Goal: Task Accomplishment & Management: Manage account settings

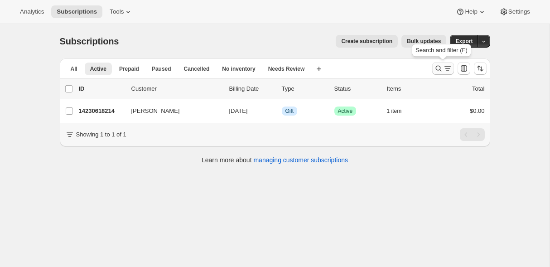
click at [444, 66] on icon "Search and filter results" at bounding box center [447, 68] width 9 height 9
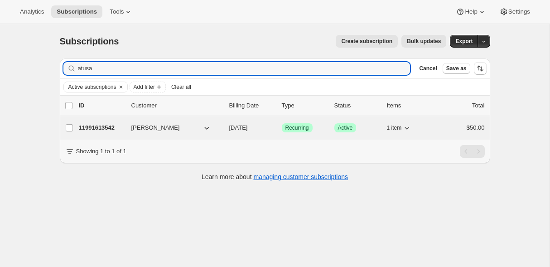
type input "atusa"
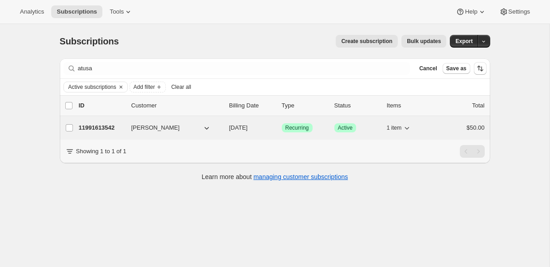
click at [103, 126] on p "11991613542" at bounding box center [101, 127] width 45 height 9
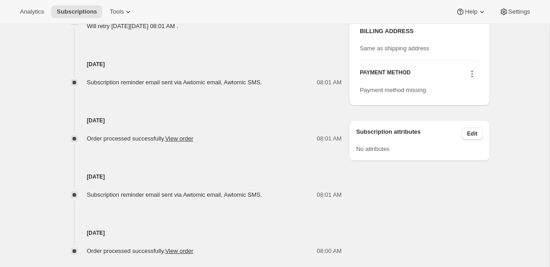
scroll to position [556, 0]
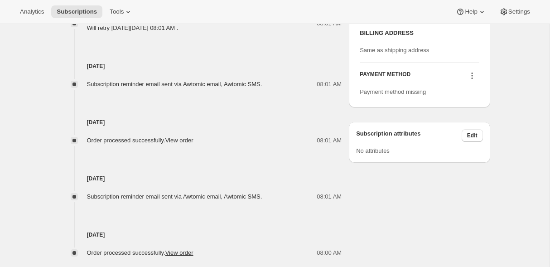
click at [472, 77] on icon at bounding box center [471, 75] width 1 height 1
click at [470, 118] on span "Select payment method" at bounding box center [470, 119] width 62 height 7
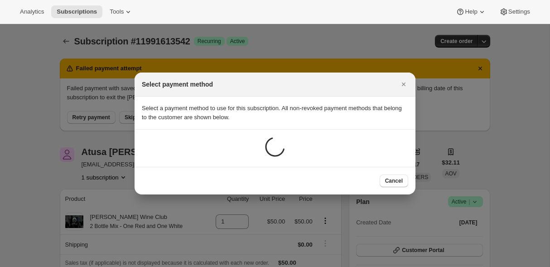
scroll to position [0, 0]
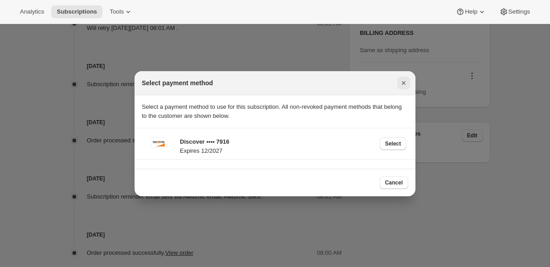
click at [401, 83] on icon "Close" at bounding box center [403, 82] width 9 height 9
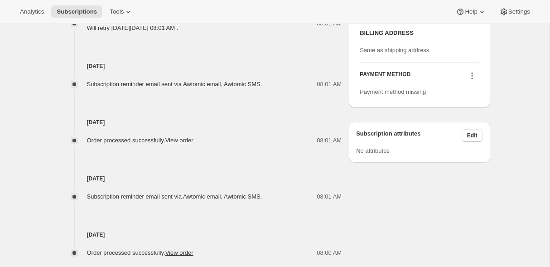
click at [466, 81] on button at bounding box center [472, 76] width 14 height 10
click at [464, 120] on span "Select payment method" at bounding box center [470, 119] width 62 height 7
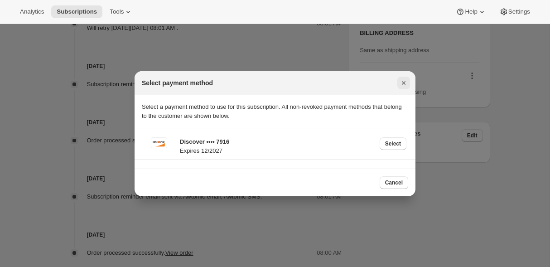
click at [401, 82] on icon "Close" at bounding box center [403, 82] width 9 height 9
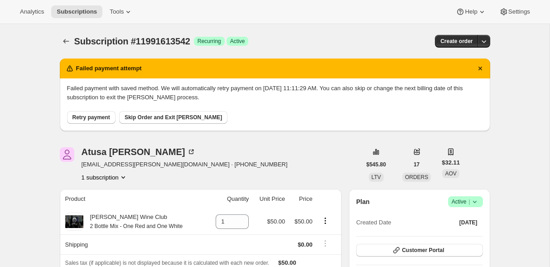
scroll to position [556, 0]
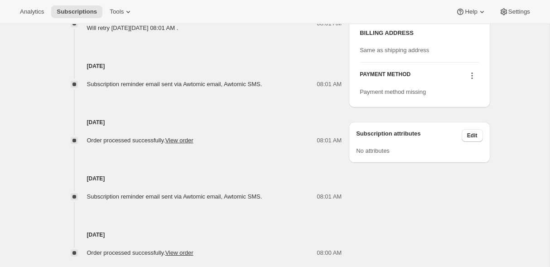
click at [465, 81] on button at bounding box center [472, 76] width 14 height 10
click at [454, 136] on span "Add credit card" at bounding box center [458, 135] width 39 height 7
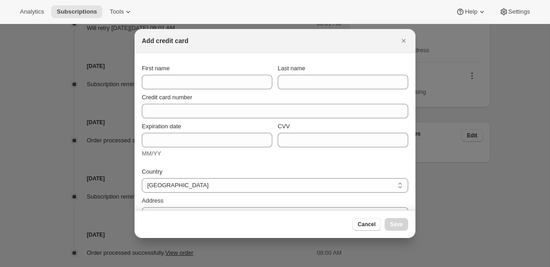
scroll to position [0, 0]
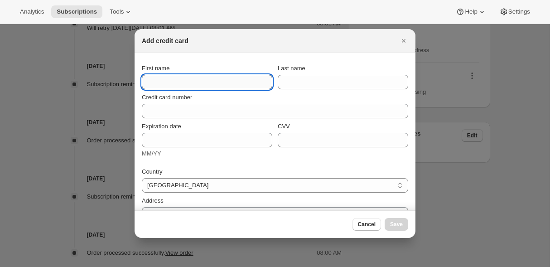
click at [169, 84] on input "First name" at bounding box center [207, 82] width 130 height 14
type input "Atusa"
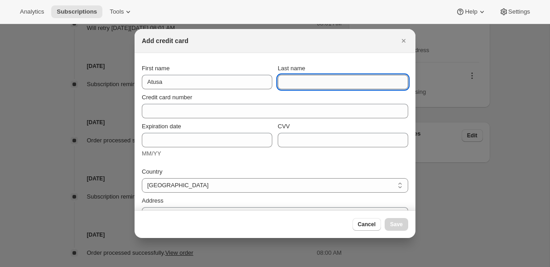
click at [301, 81] on input "Last name" at bounding box center [343, 82] width 130 height 14
type input "[PERSON_NAME]"
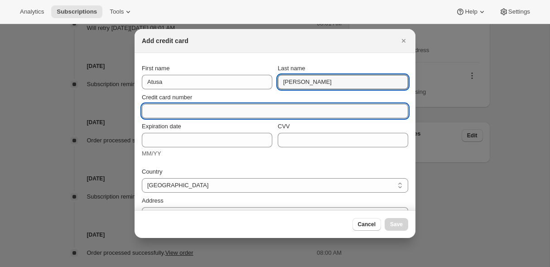
click at [210, 113] on input "Credit card number" at bounding box center [271, 111] width 259 height 14
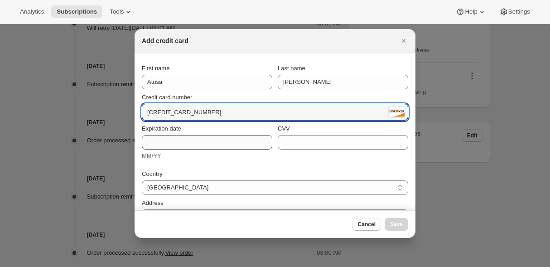
type input "6011 4102 8574 7916"
click at [198, 144] on input "Expiration date" at bounding box center [207, 142] width 130 height 14
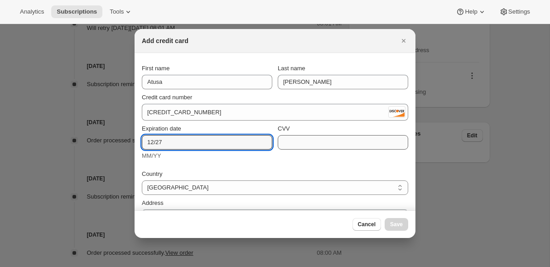
type input "12/27"
click at [318, 146] on input "CVV" at bounding box center [343, 142] width 130 height 14
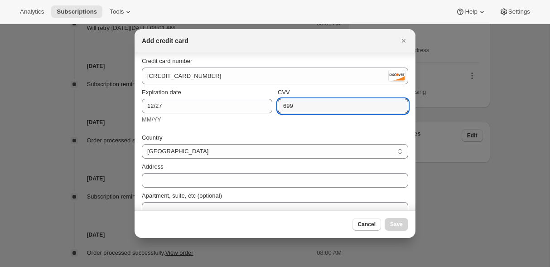
scroll to position [37, 0]
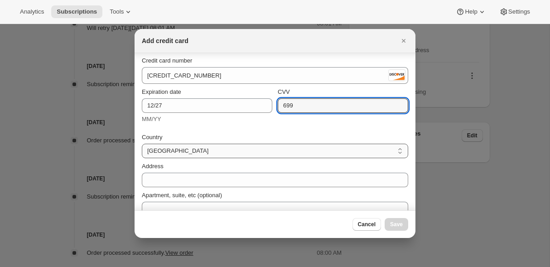
type input "699"
click at [298, 151] on select "Australia Austria Belgium Canada Czech Republic Denmark Finland France Germany …" at bounding box center [275, 151] width 266 height 14
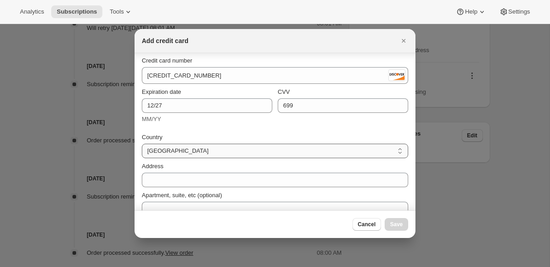
select select "US"
click at [142, 144] on select "Australia Austria Belgium Canada Czech Republic Denmark Finland France Germany …" at bounding box center [275, 151] width 266 height 14
select select "AK"
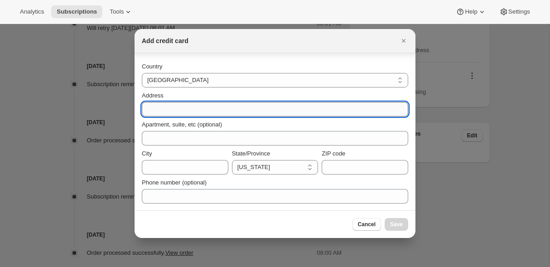
click at [241, 103] on input "Address" at bounding box center [275, 109] width 266 height 14
type input "3036 S Beverly Dr"
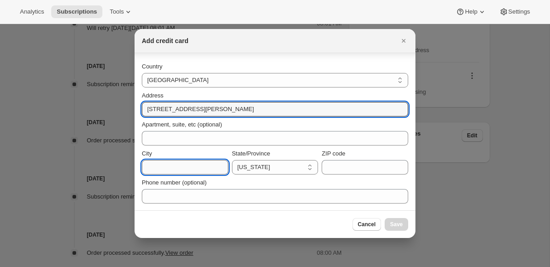
click at [183, 166] on input "City" at bounding box center [185, 167] width 87 height 14
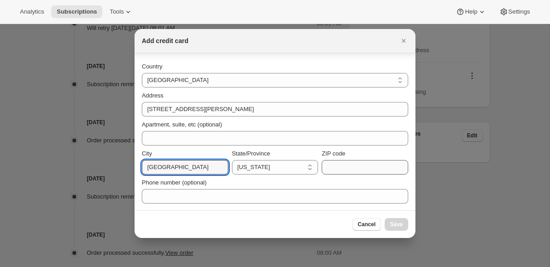
type input "Los Angeles"
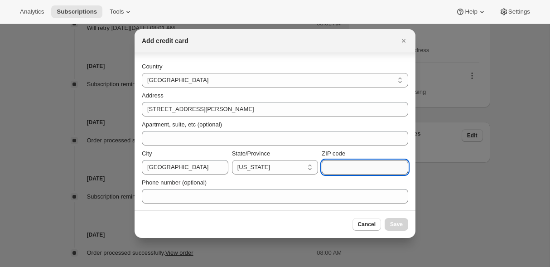
click at [385, 171] on input "ZIP code" at bounding box center [365, 167] width 87 height 14
type input "90034"
click at [289, 167] on select "Alaska California Connecticut Florida Idaho Louisiana Nebraska Nevada New Mexic…" at bounding box center [275, 167] width 87 height 14
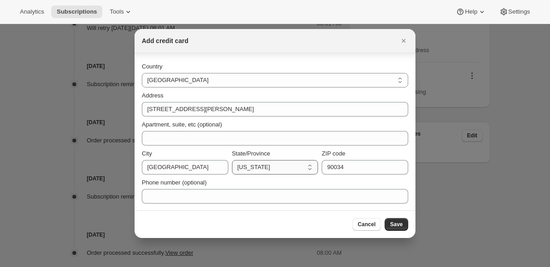
select select "CA"
click at [232, 160] on select "Alaska California Connecticut Florida Idaho Louisiana Nebraska Nevada New Mexic…" at bounding box center [275, 167] width 87 height 14
click at [395, 222] on span "Save" at bounding box center [396, 224] width 13 height 7
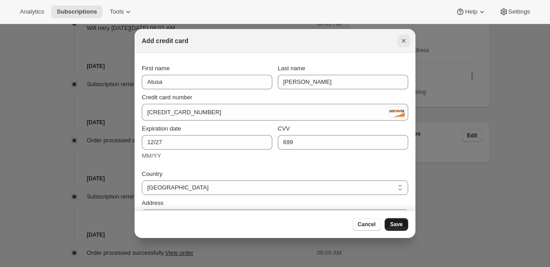
click at [404, 38] on icon "Close" at bounding box center [403, 40] width 9 height 9
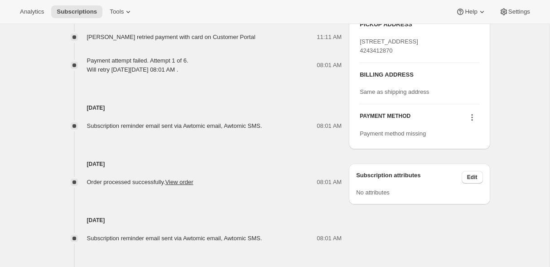
click at [469, 122] on icon at bounding box center [472, 117] width 9 height 9
click at [468, 159] on span "Select payment method" at bounding box center [470, 161] width 62 height 7
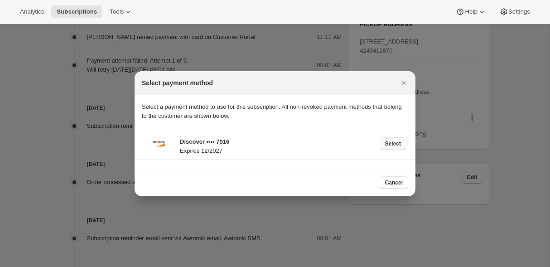
click at [396, 140] on span "Select" at bounding box center [393, 143] width 16 height 7
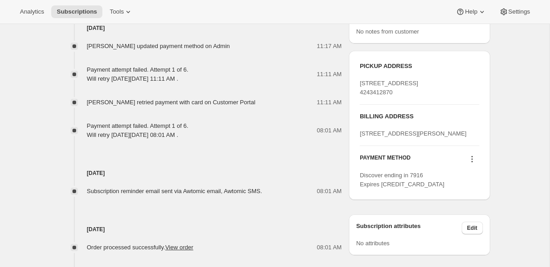
click at [473, 164] on icon at bounding box center [472, 158] width 9 height 9
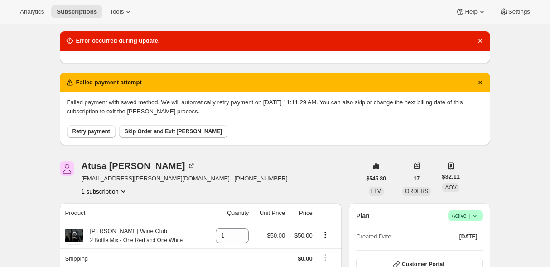
scroll to position [87, 0]
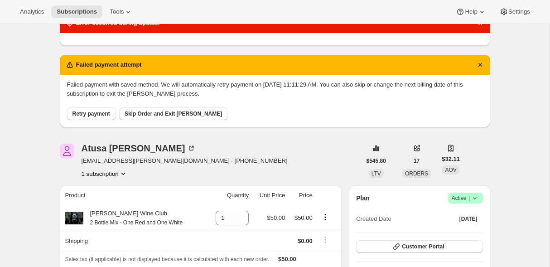
click at [96, 115] on span "Retry payment" at bounding box center [91, 113] width 38 height 7
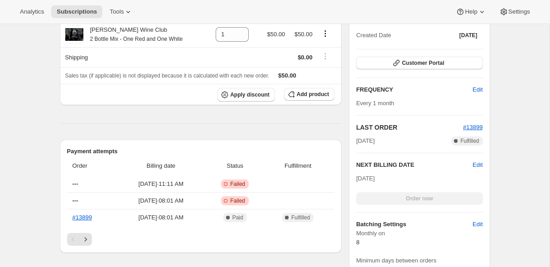
scroll to position [162, 0]
